Goal: Task Accomplishment & Management: Manage account settings

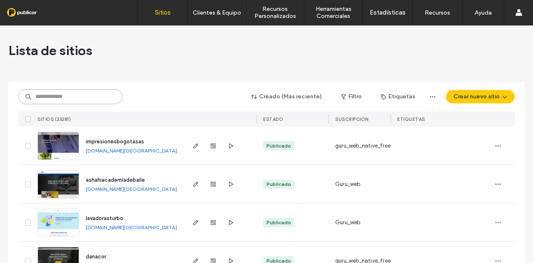
click at [73, 95] on input at bounding box center [70, 96] width 104 height 15
paste input "**********"
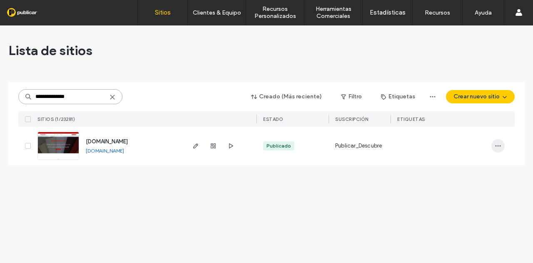
type input "**********"
click at [501, 146] on icon "button" at bounding box center [498, 145] width 7 height 7
click at [484, 216] on span "Panel de control del sitio" at bounding box center [467, 215] width 61 height 8
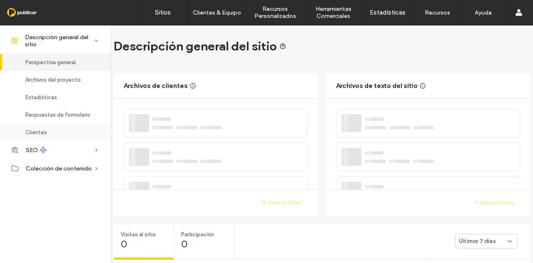
click at [57, 130] on div "Clientes" at bounding box center [55, 131] width 111 height 17
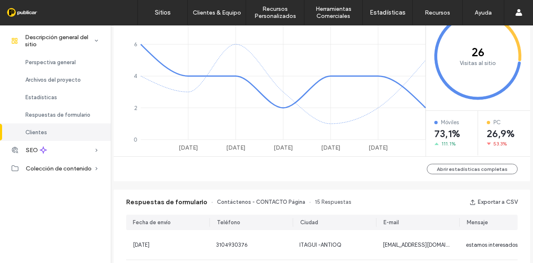
scroll to position [7, 0]
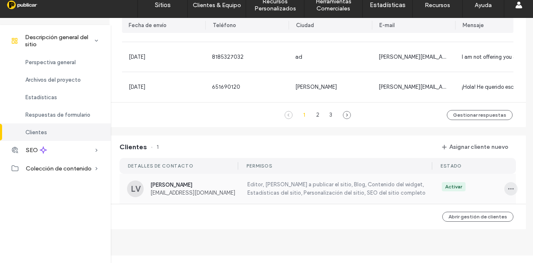
click at [509, 185] on icon "button" at bounding box center [511, 188] width 7 height 7
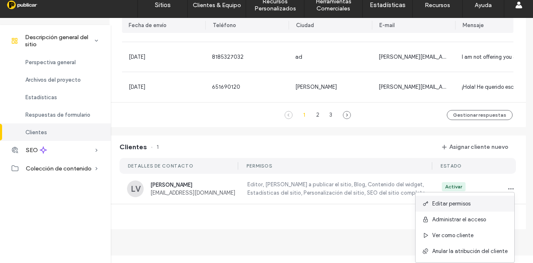
click at [485, 202] on div "Editar permisos" at bounding box center [465, 204] width 99 height 16
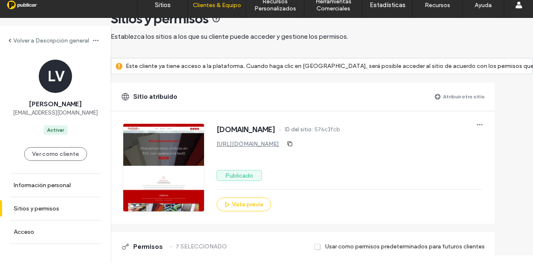
scroll to position [42, 0]
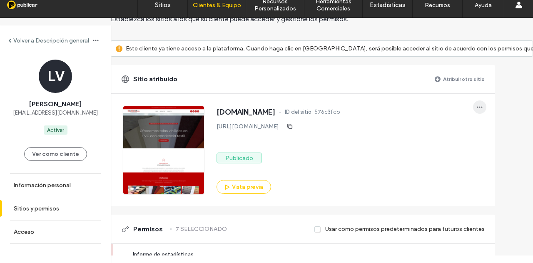
click at [482, 105] on icon "button" at bounding box center [480, 107] width 7 height 7
click at [372, 152] on div "Publicado" at bounding box center [350, 157] width 266 height 11
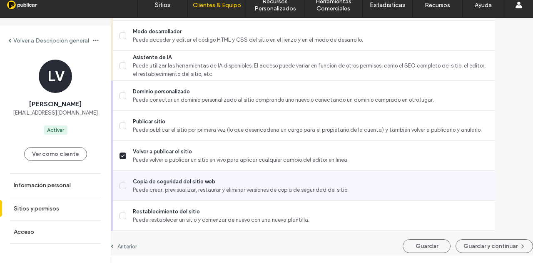
scroll to position [809, 0]
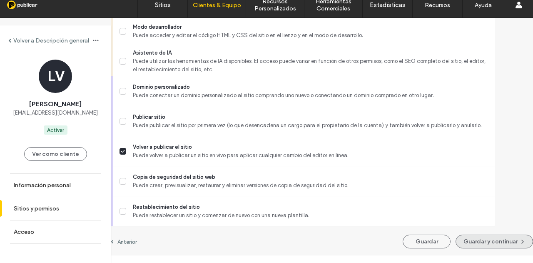
click at [493, 239] on button "Guardar y continuar" at bounding box center [494, 242] width 77 height 14
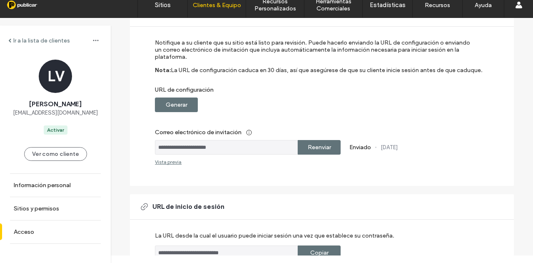
scroll to position [83, 0]
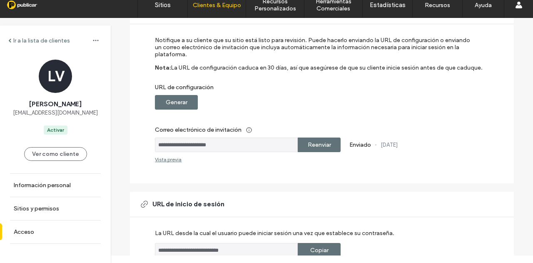
click at [174, 99] on label "Generar" at bounding box center [177, 102] width 22 height 15
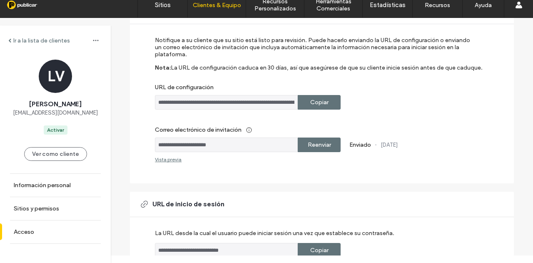
click at [322, 101] on label "Copiar" at bounding box center [319, 102] width 18 height 15
drag, startPoint x: 239, startPoint y: 146, endPoint x: 134, endPoint y: 146, distance: 105.0
click at [134, 146] on div "**********" at bounding box center [322, 91] width 384 height 185
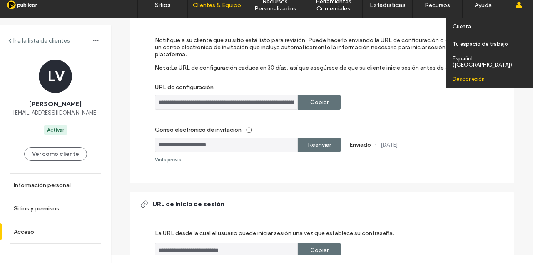
click at [477, 80] on label "Desconexión" at bounding box center [469, 79] width 32 height 6
